Goal: Browse casually

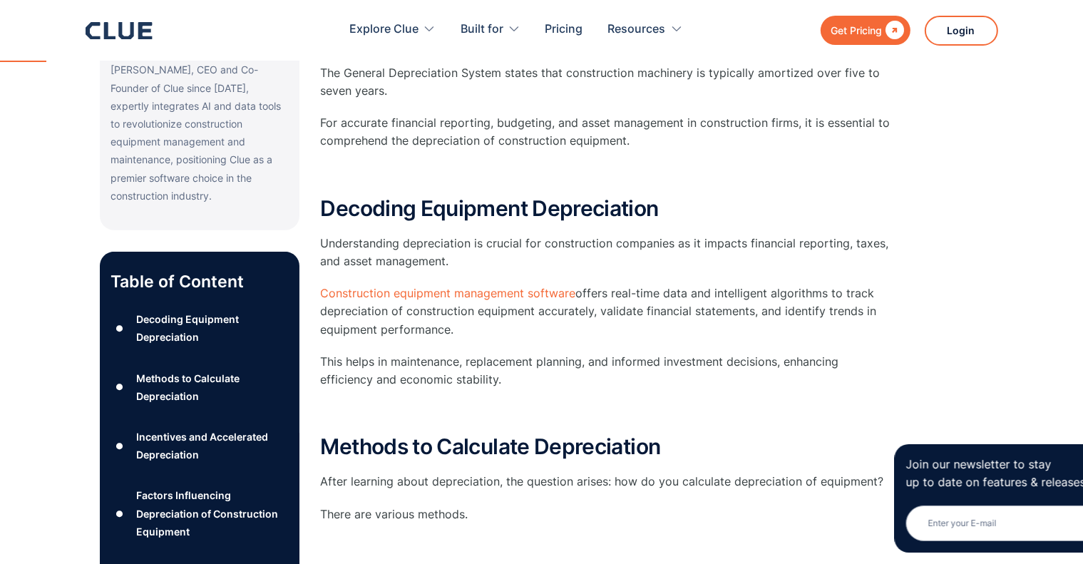
scroll to position [499, 0]
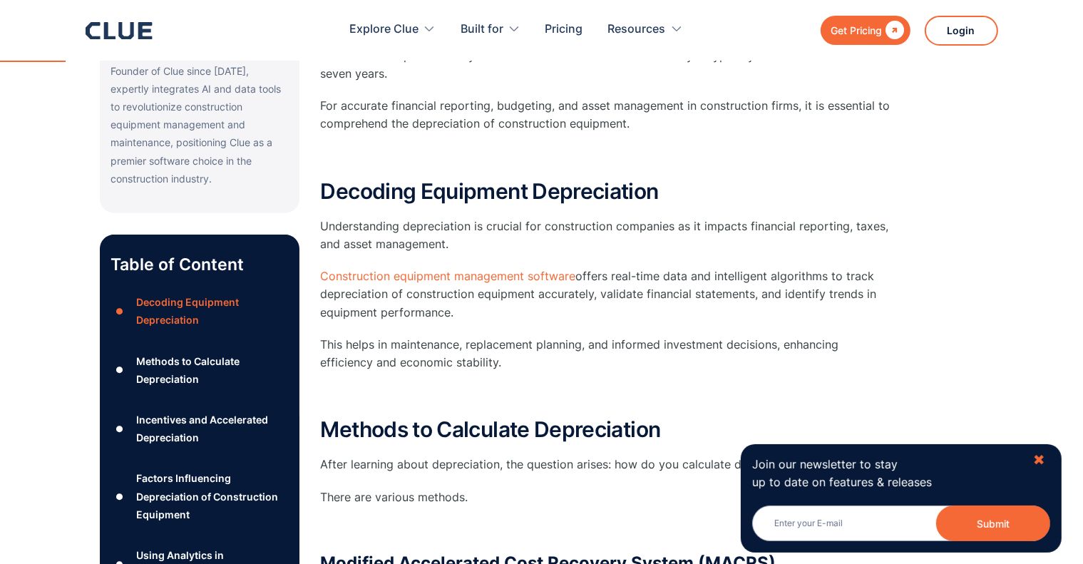
click at [1041, 456] on div "✖" at bounding box center [1039, 460] width 12 height 18
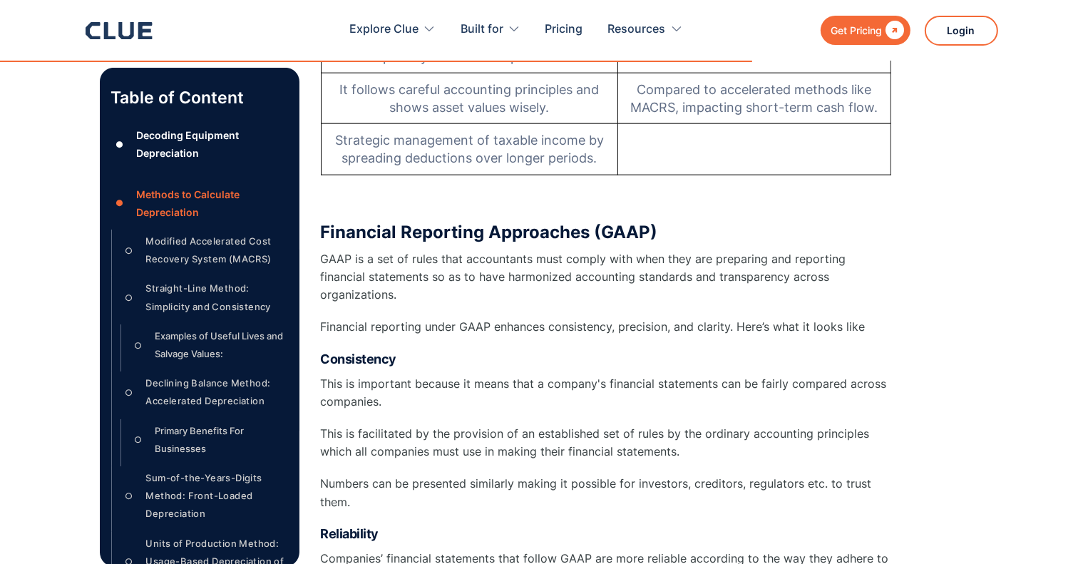
scroll to position [7274, 0]
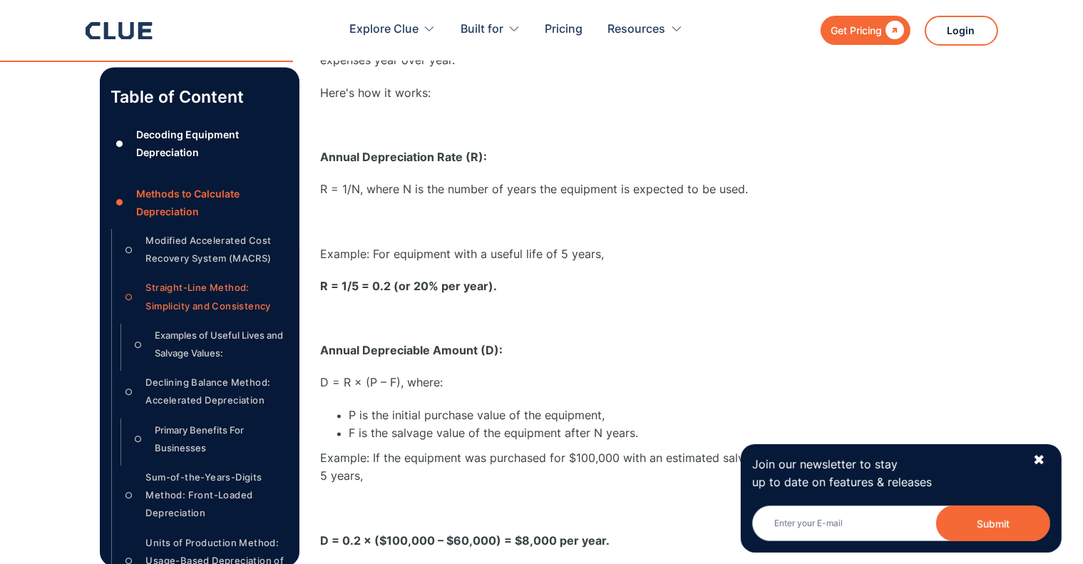
scroll to position [2781, 0]
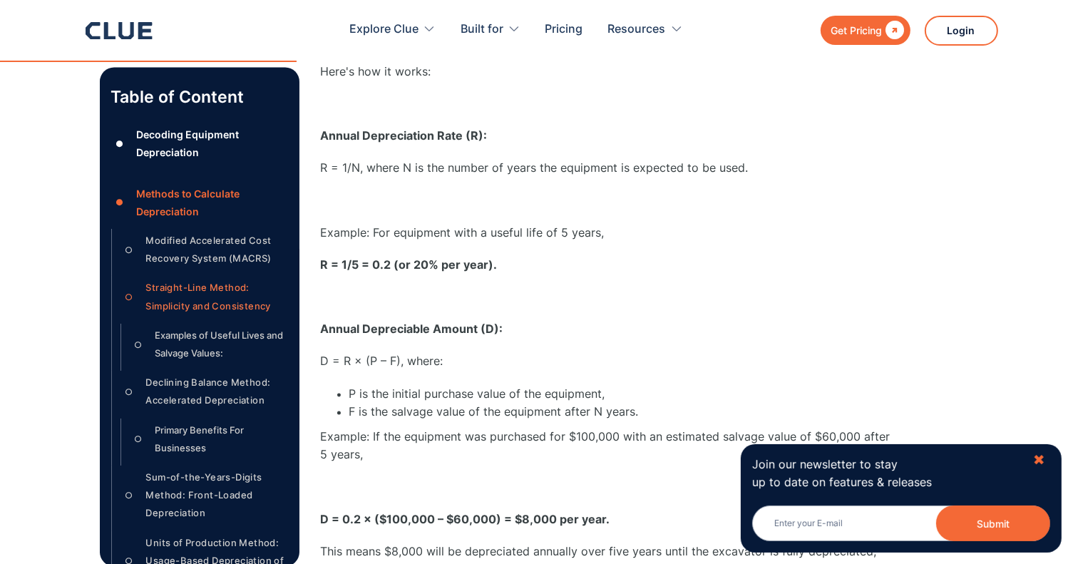
click at [1037, 459] on div "✖" at bounding box center [1039, 460] width 12 height 18
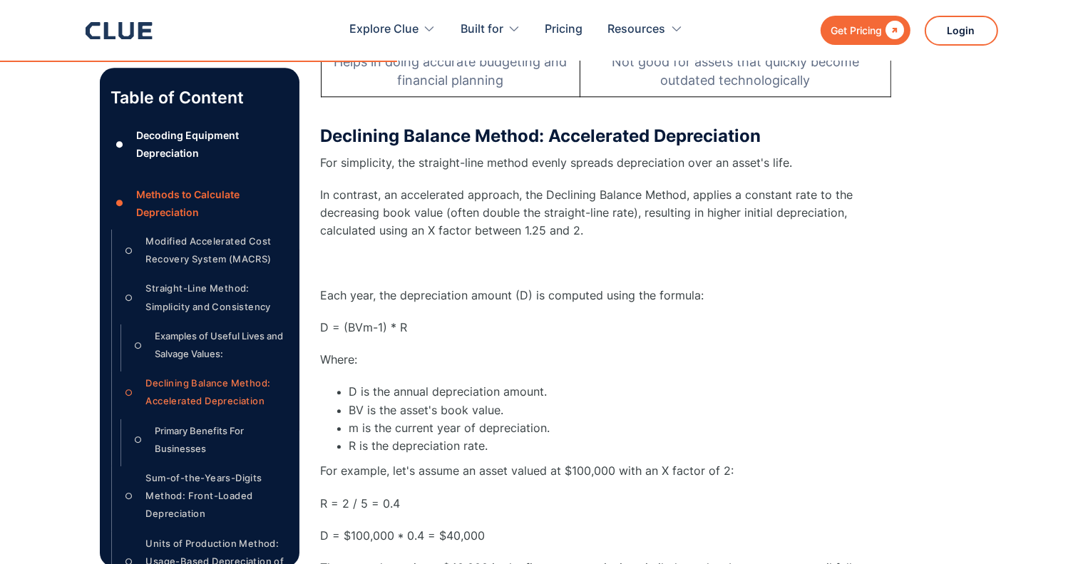
scroll to position [3851, 0]
